Goal: Task Accomplishment & Management: Manage account settings

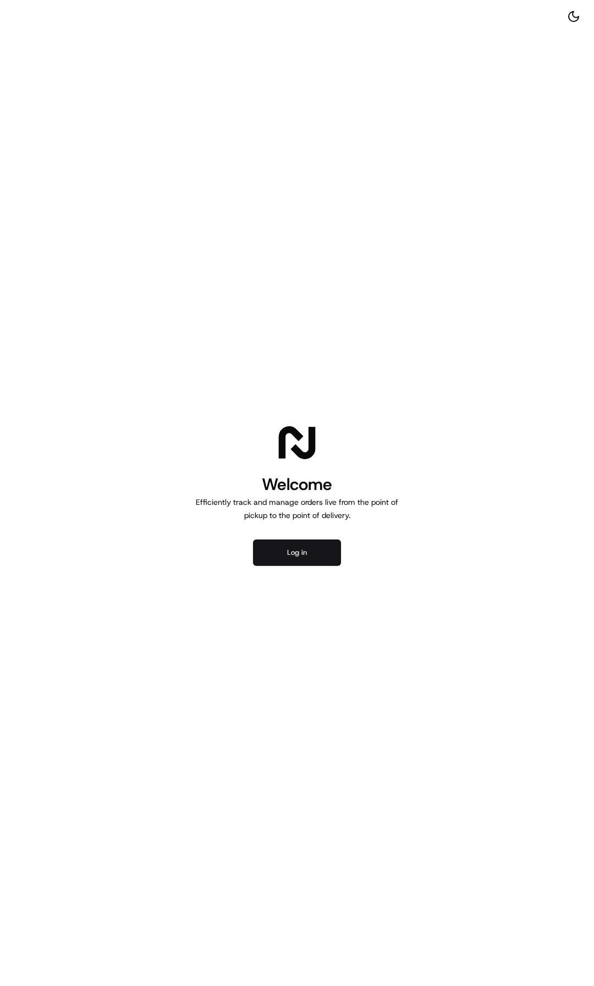
click at [294, 553] on button "Log in" at bounding box center [297, 552] width 88 height 26
